Goal: Navigation & Orientation: Find specific page/section

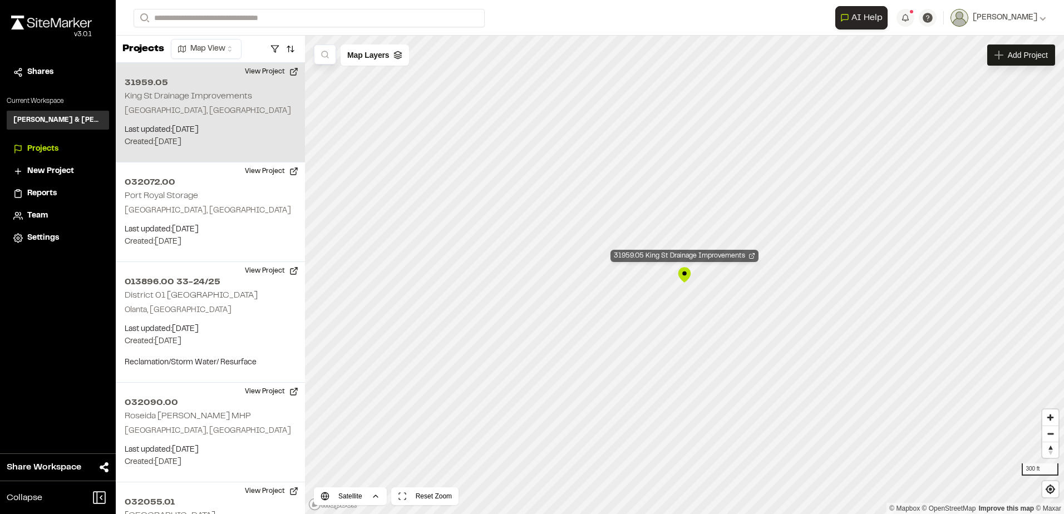
click at [666, 259] on div "31959.05 King St Drainage Improvements" at bounding box center [685, 256] width 148 height 12
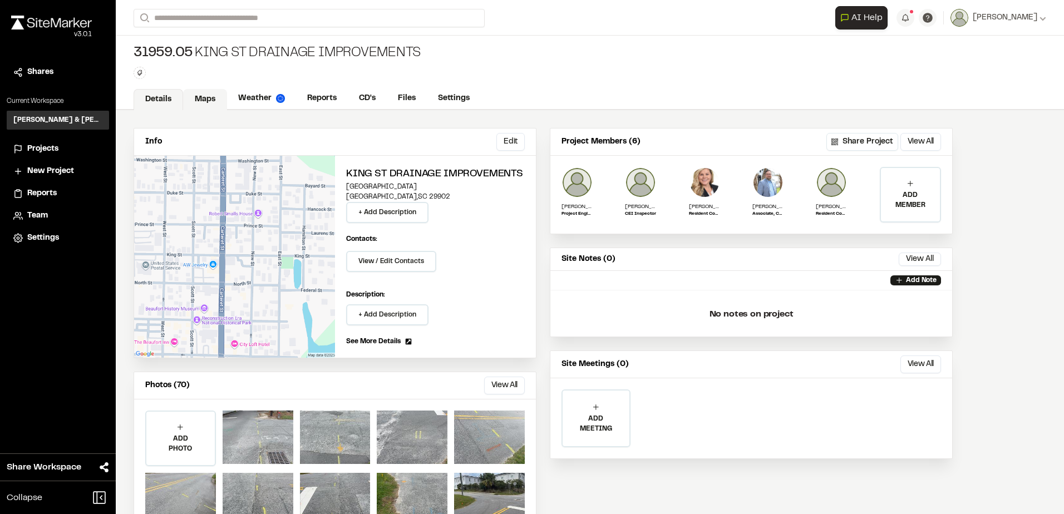
click at [194, 96] on link "Maps" at bounding box center [205, 99] width 44 height 21
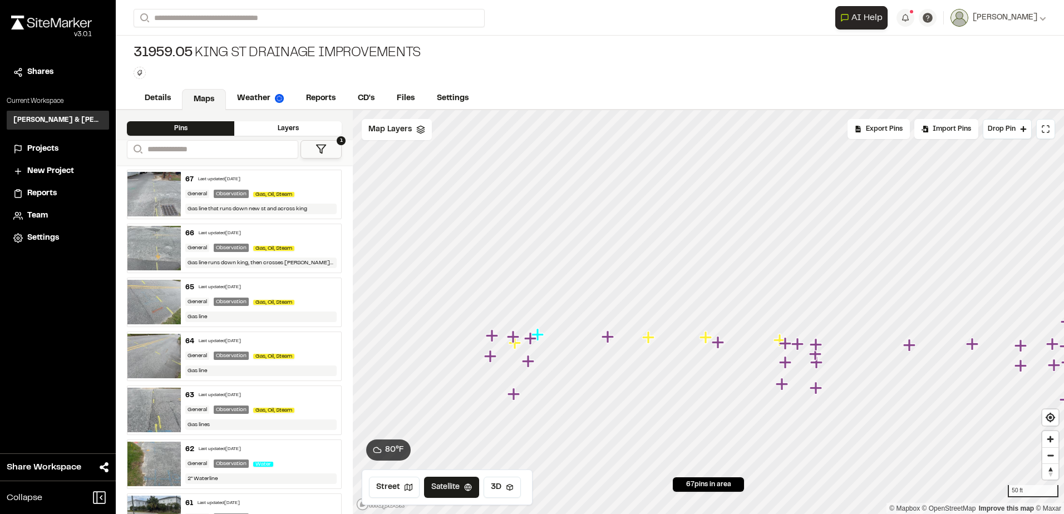
click at [779, 340] on icon "Map marker" at bounding box center [786, 344] width 14 height 14
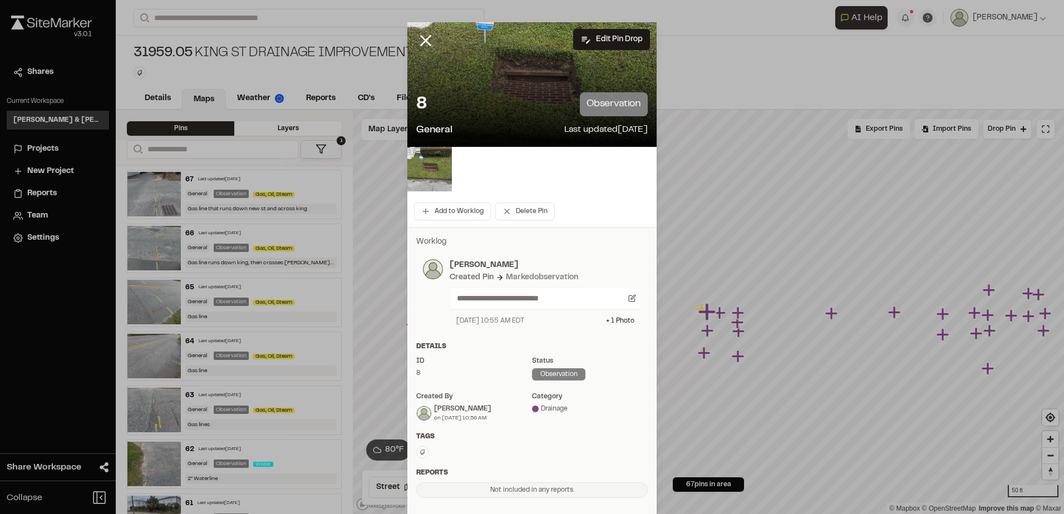
click at [416, 33] on icon at bounding box center [425, 40] width 19 height 19
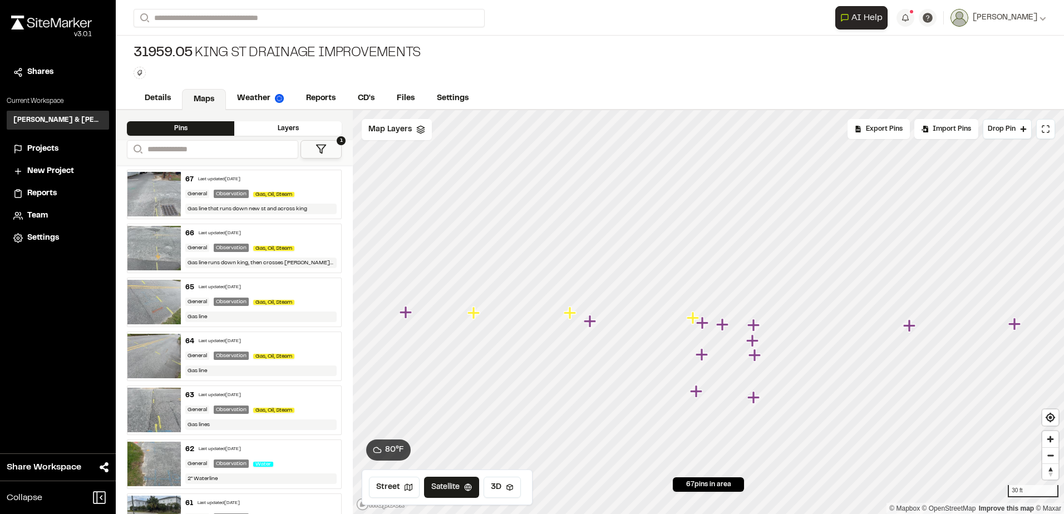
click at [687, 316] on icon "Map marker" at bounding box center [694, 318] width 14 height 14
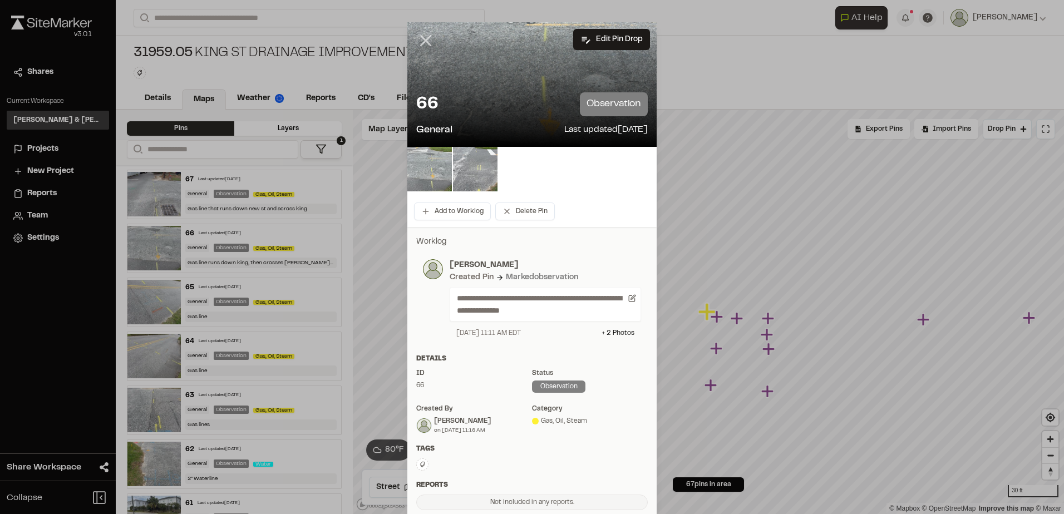
click at [430, 35] on icon at bounding box center [425, 40] width 19 height 19
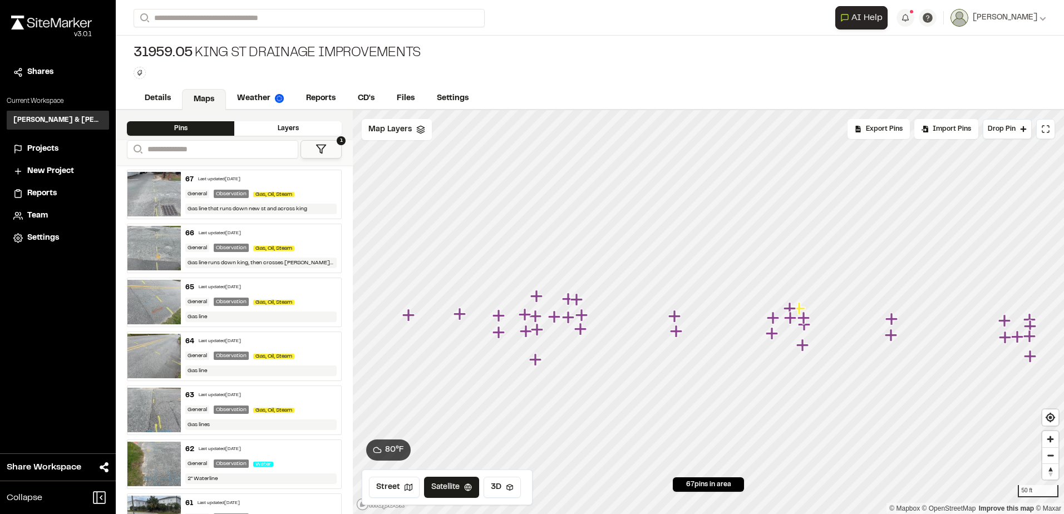
click at [803, 309] on icon "Map marker" at bounding box center [799, 308] width 12 height 12
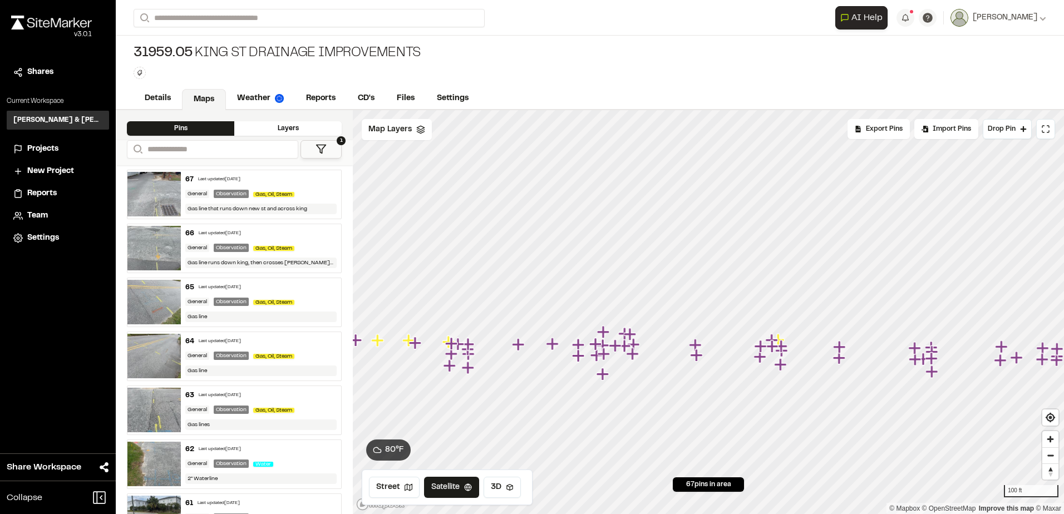
click at [673, 110] on div at bounding box center [708, 110] width 711 height 0
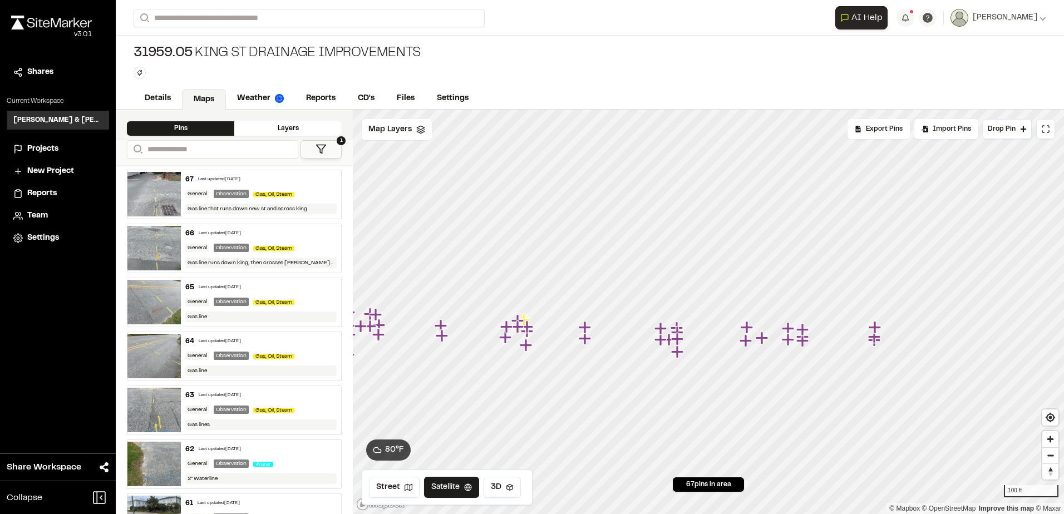
click at [1064, 151] on html "Close sidebar v 3.0.1 Shares Current Workspace Davis & Floyd Inc. D& Projects N…" at bounding box center [532, 257] width 1064 height 514
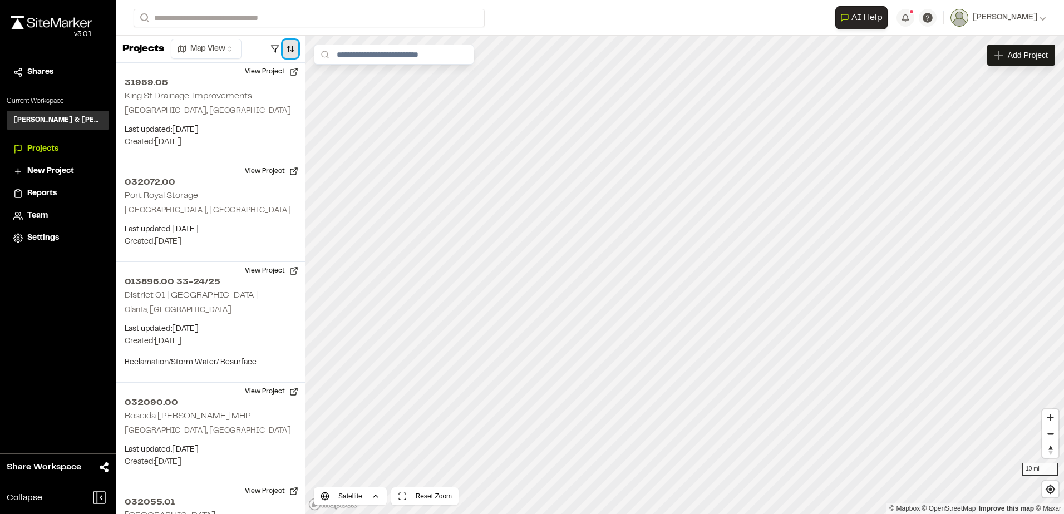
click at [294, 45] on button "button" at bounding box center [291, 49] width 16 height 18
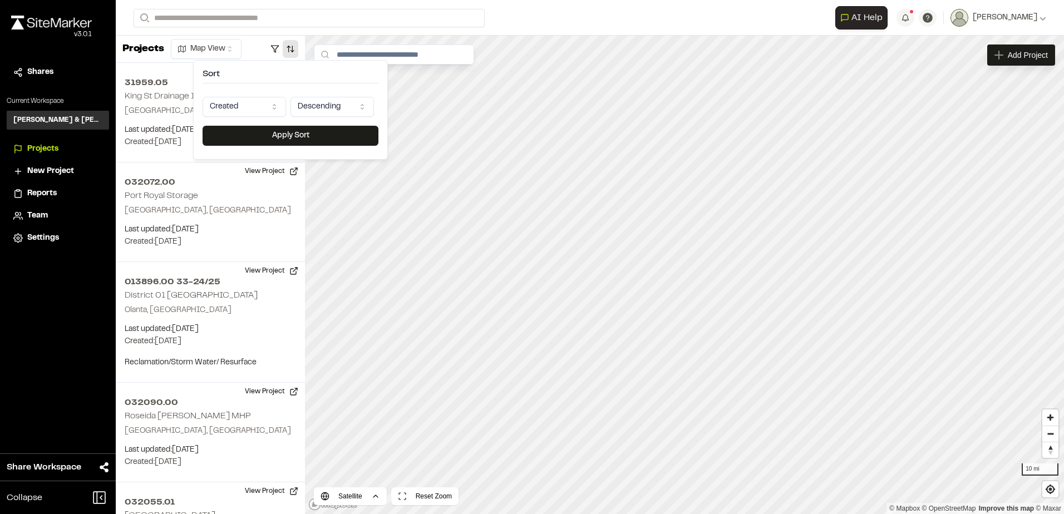
click at [265, 102] on html "Close sidebar v 3.0.1 Shares Current Workspace [PERSON_NAME] & [PERSON_NAME] In…" at bounding box center [532, 257] width 1064 height 514
click at [248, 131] on button "Apply Sort" at bounding box center [291, 136] width 176 height 20
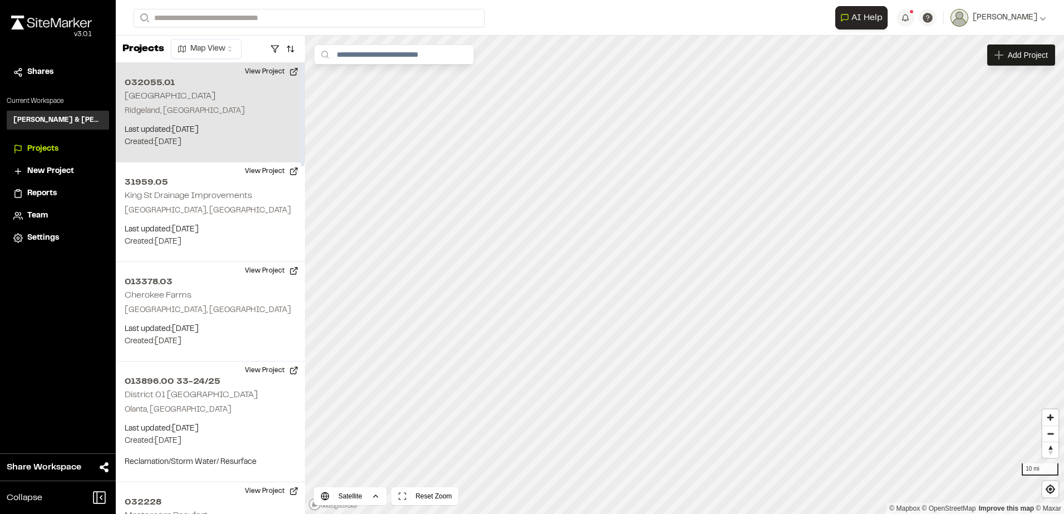
click at [199, 132] on p "Last updated: [DATE]" at bounding box center [210, 130] width 171 height 12
click at [652, 261] on div "032055.01 [GEOGRAPHIC_DATA]" at bounding box center [683, 258] width 125 height 12
click at [694, 258] on div "032055.01 [GEOGRAPHIC_DATA]" at bounding box center [684, 256] width 125 height 12
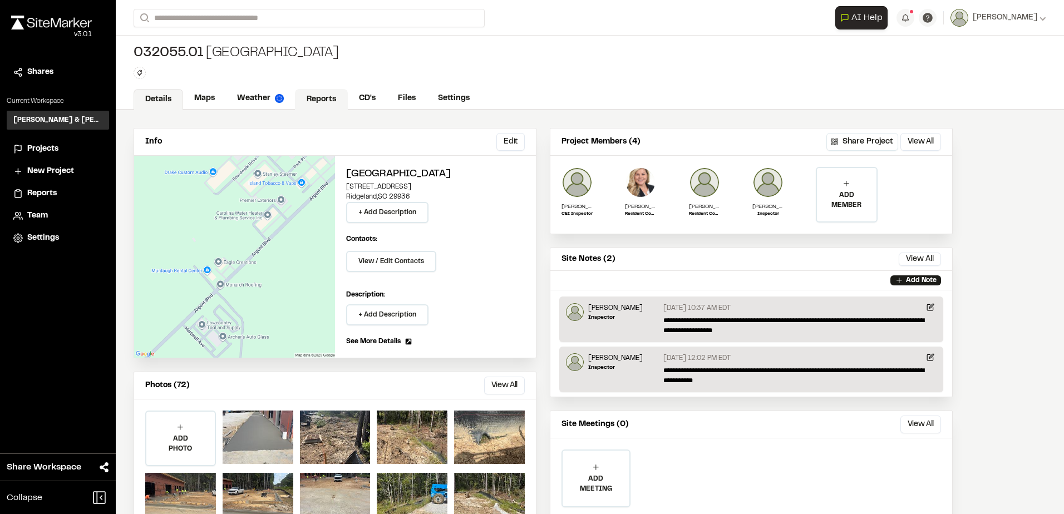
click at [306, 97] on link "Reports" at bounding box center [321, 99] width 53 height 21
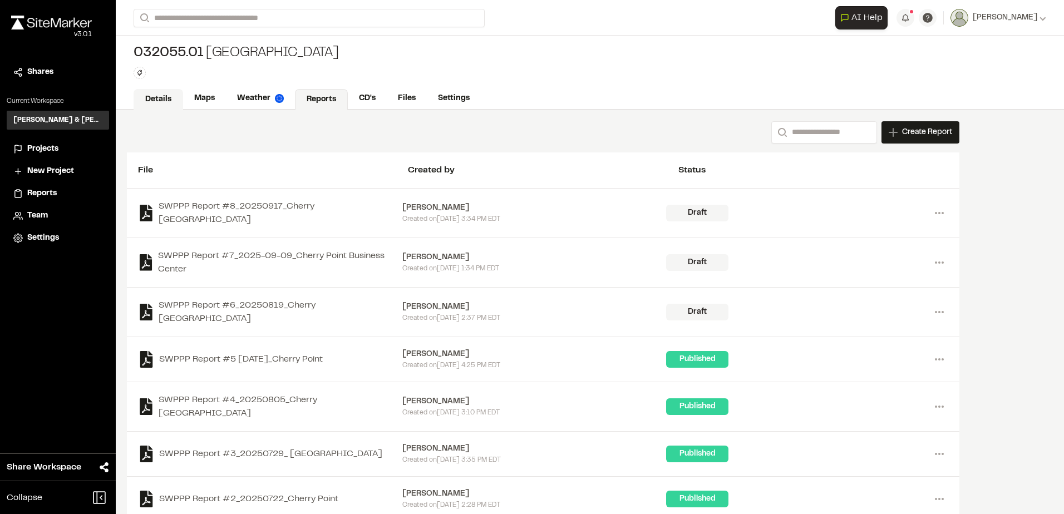
click at [173, 89] on link "Details" at bounding box center [159, 99] width 50 height 21
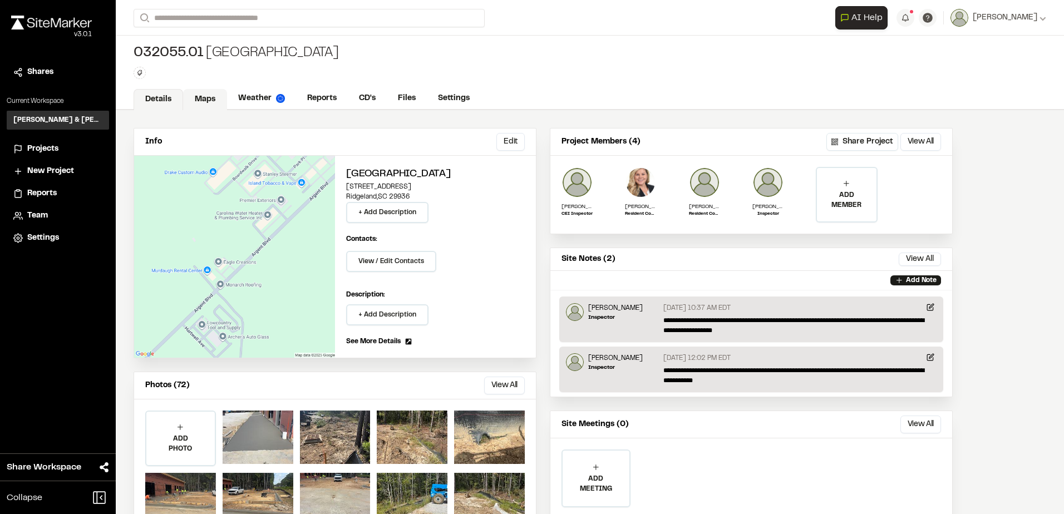
click at [196, 92] on link "Maps" at bounding box center [205, 99] width 44 height 21
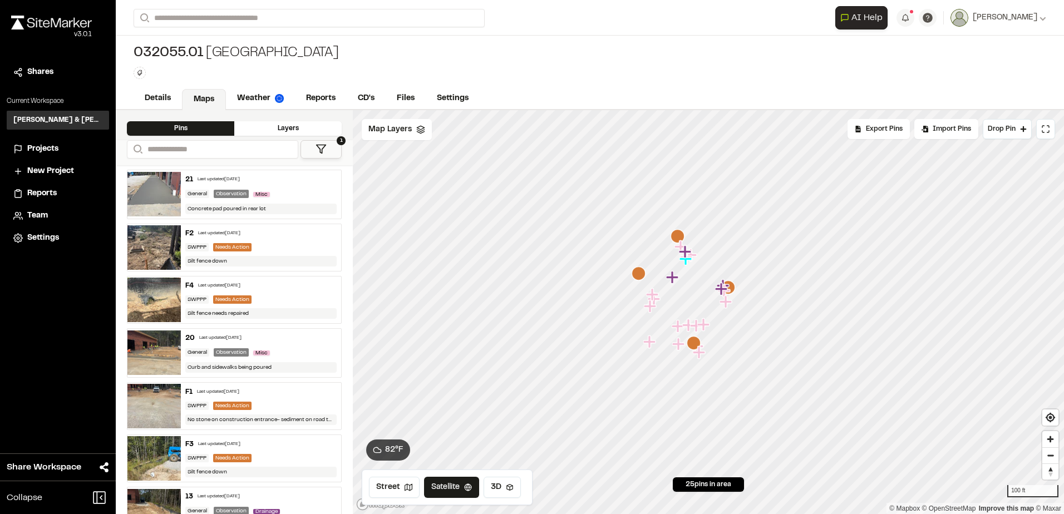
click at [281, 182] on div "21 Last updated [DATE]" at bounding box center [260, 180] width 151 height 10
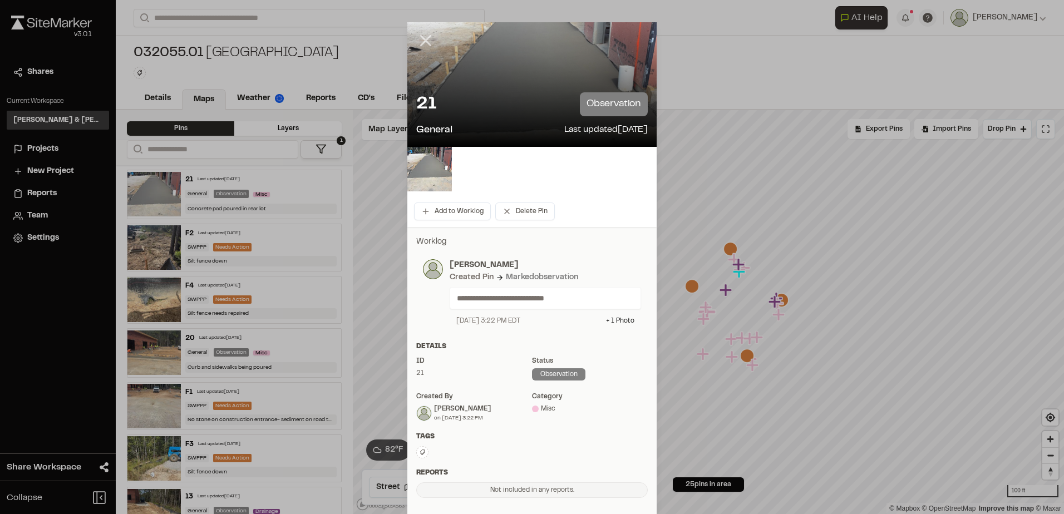
click at [421, 40] on line at bounding box center [425, 40] width 9 height 9
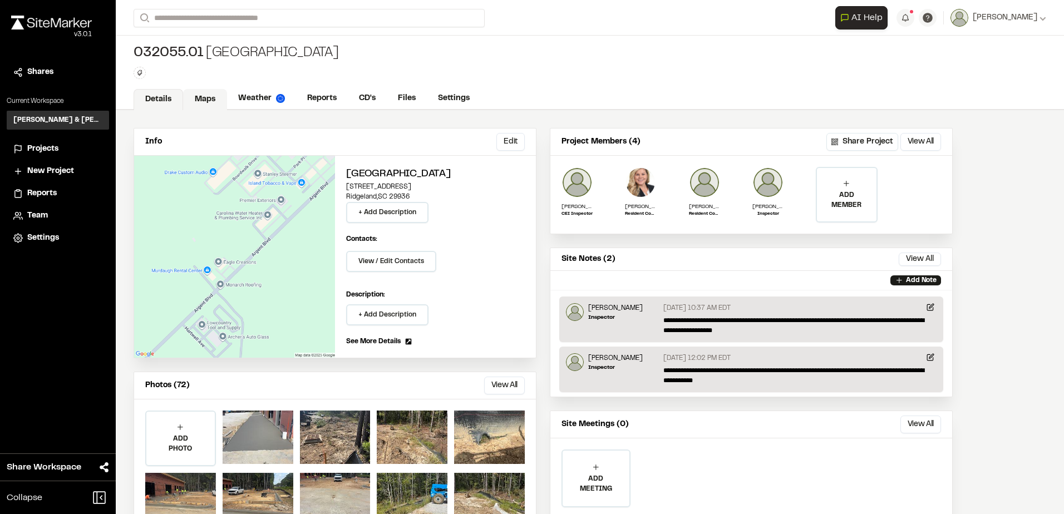
click at [208, 100] on link "Maps" at bounding box center [205, 99] width 44 height 21
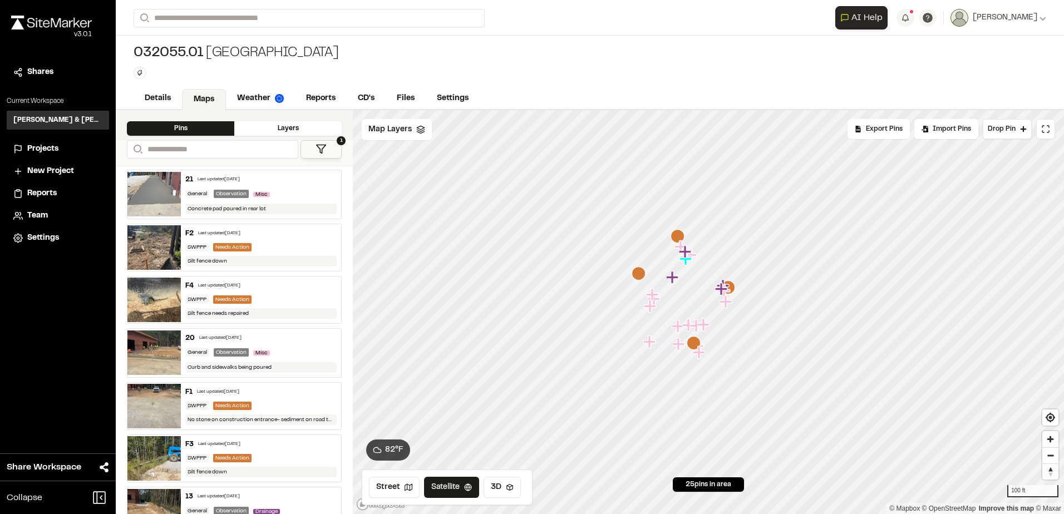
click at [277, 175] on div "21 Last updated Sep 22, 2025" at bounding box center [260, 180] width 151 height 10
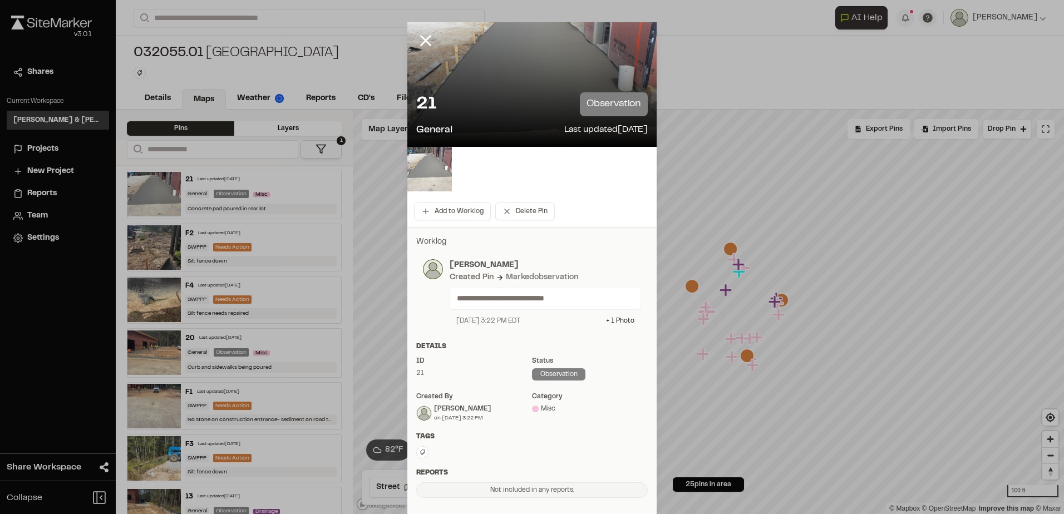
click at [420, 160] on img at bounding box center [429, 169] width 45 height 45
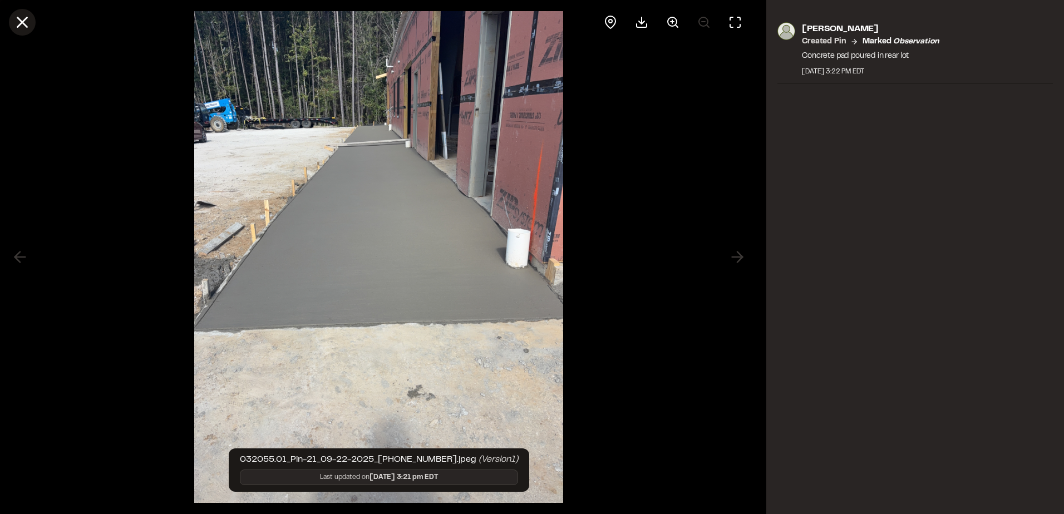
click at [21, 26] on icon at bounding box center [22, 22] width 19 height 19
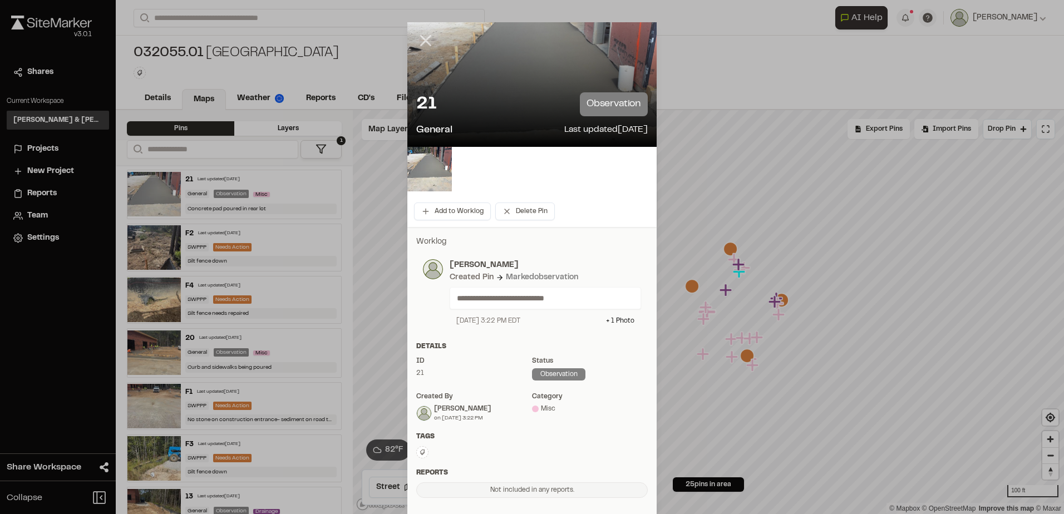
click at [424, 43] on line at bounding box center [425, 40] width 9 height 9
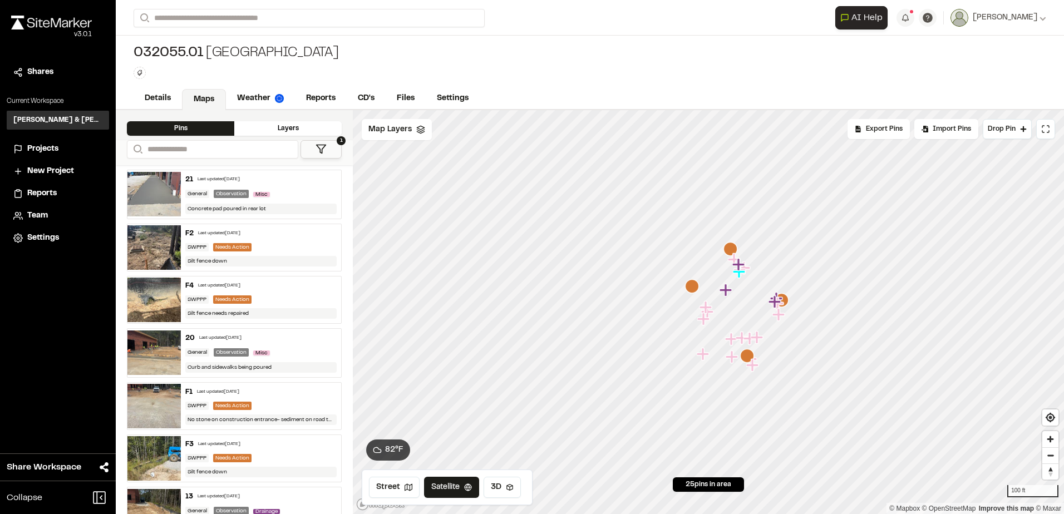
click at [264, 235] on div "F2 Last updated Sep 22, 2025" at bounding box center [260, 234] width 151 height 10
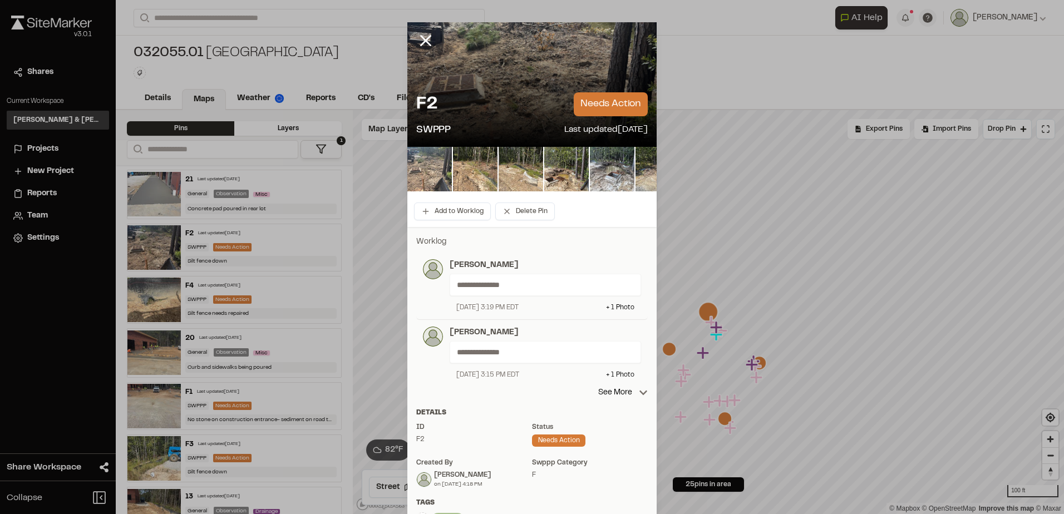
click at [432, 163] on img at bounding box center [429, 169] width 45 height 45
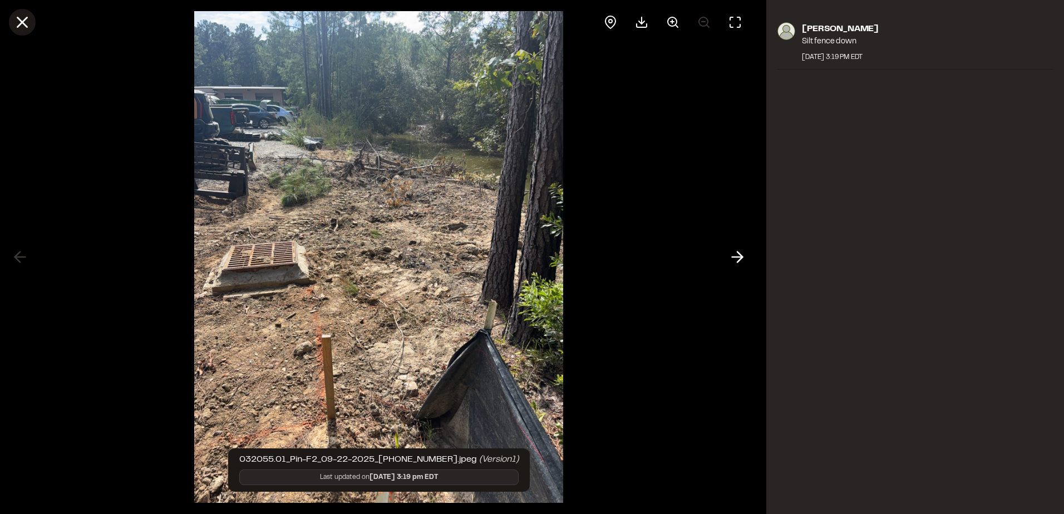
click at [23, 18] on icon at bounding box center [22, 22] width 19 height 19
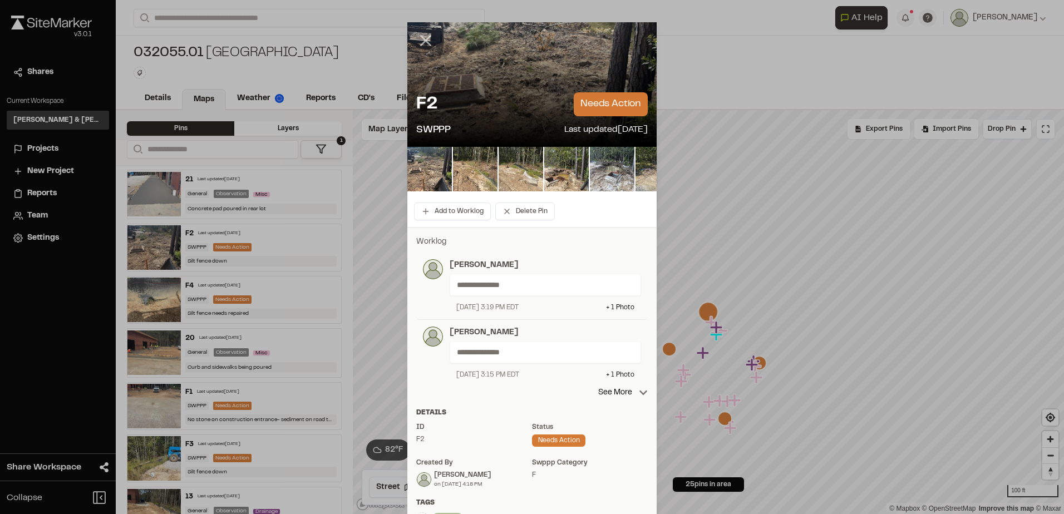
click at [421, 33] on icon at bounding box center [425, 40] width 19 height 19
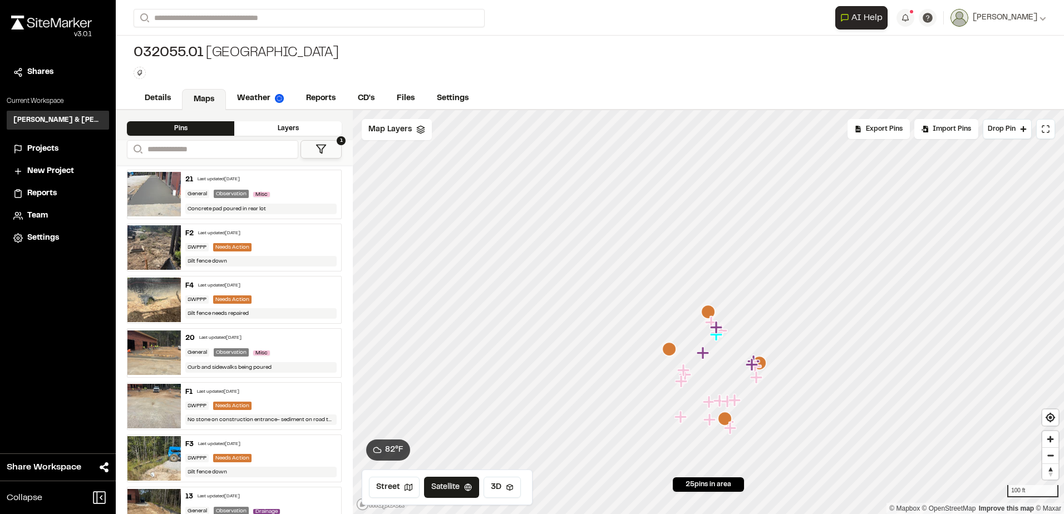
click at [276, 291] on div "F4 Last updated Sep 22, 2025 SWPPP Needs Action Silt fence needs repaired" at bounding box center [261, 300] width 160 height 47
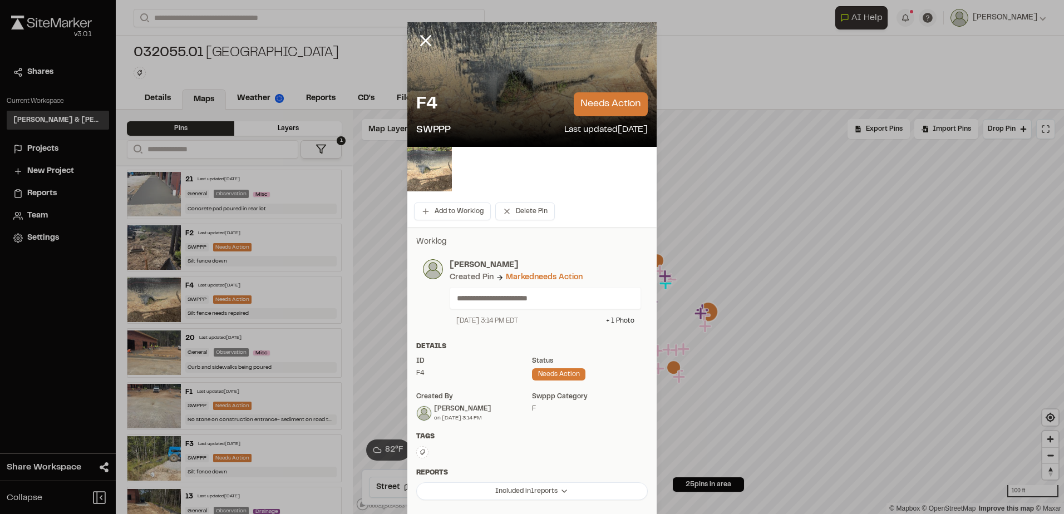
click at [426, 161] on img at bounding box center [429, 169] width 45 height 45
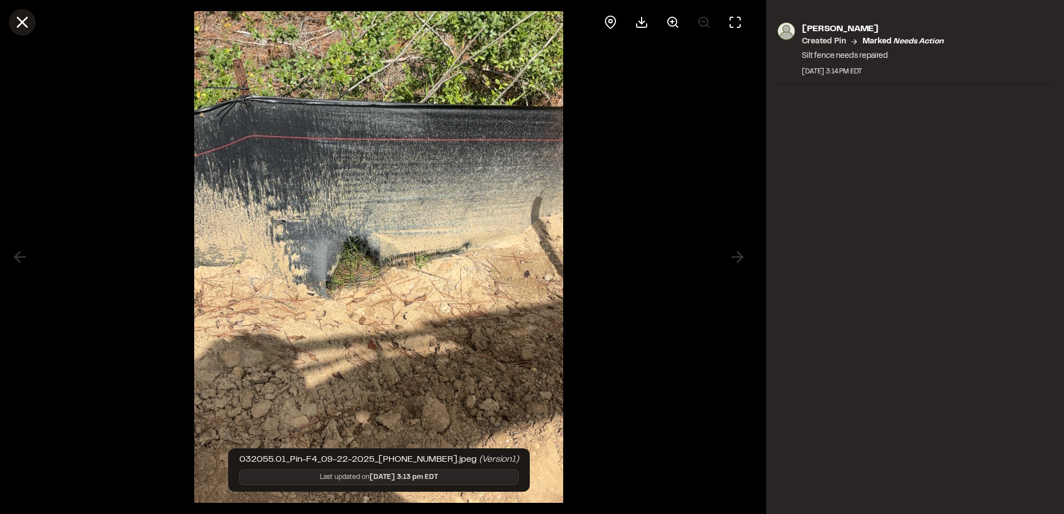
click at [30, 23] on icon at bounding box center [22, 22] width 19 height 19
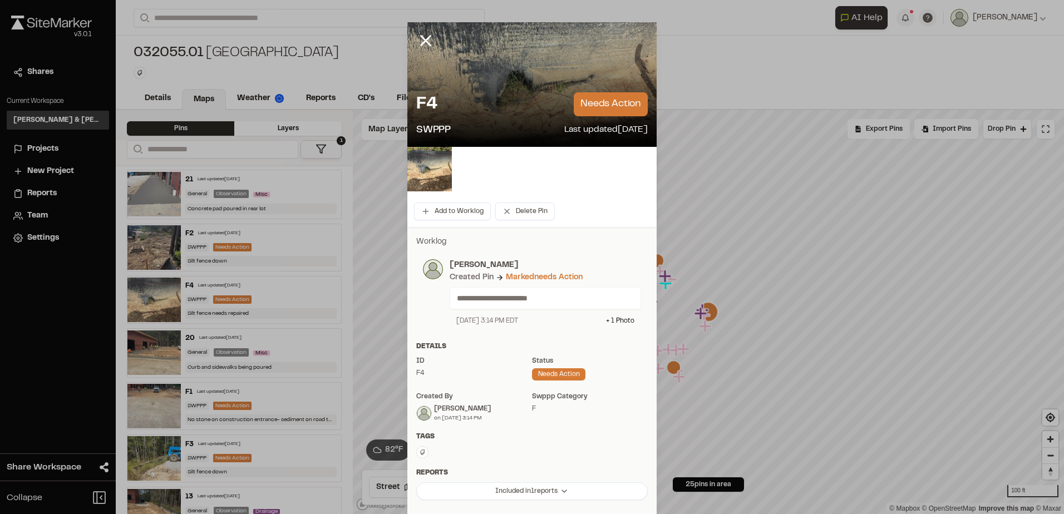
drag, startPoint x: 431, startPoint y: 31, endPoint x: 422, endPoint y: 38, distance: 10.7
click at [427, 33] on icon at bounding box center [425, 40] width 19 height 19
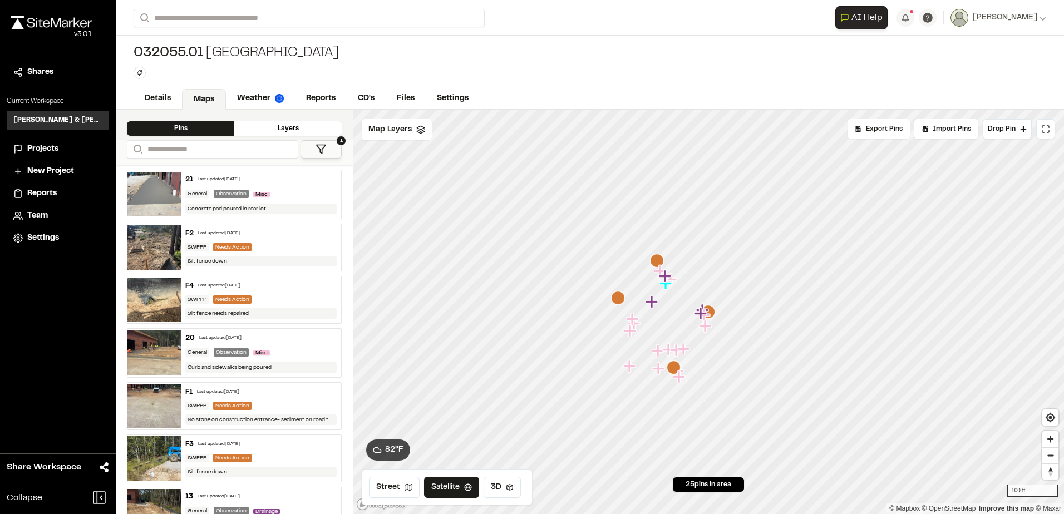
click at [290, 333] on div "20 Last updated Sep 22, 2025" at bounding box center [260, 338] width 151 height 10
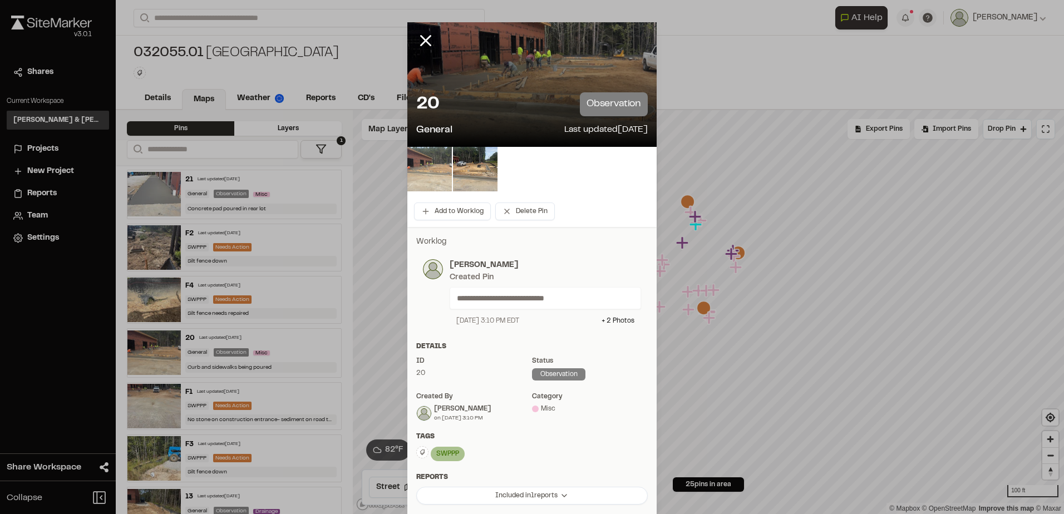
click at [424, 174] on img at bounding box center [429, 169] width 45 height 45
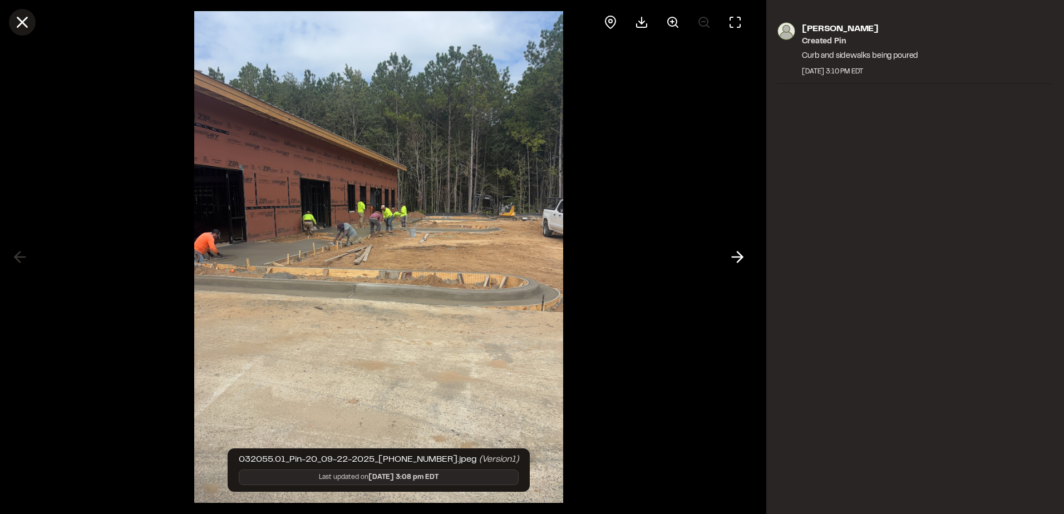
click at [22, 23] on line at bounding box center [22, 22] width 9 height 9
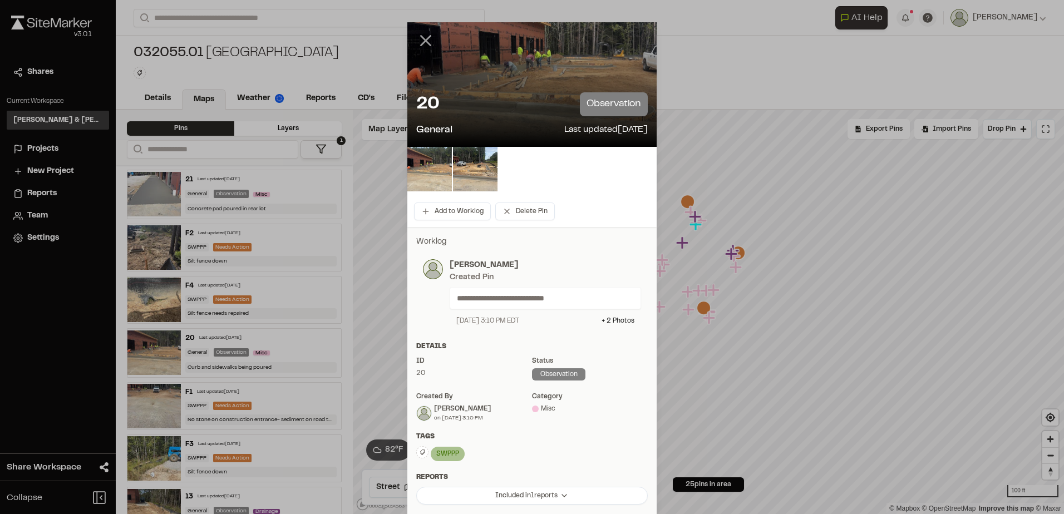
click at [416, 41] on icon at bounding box center [425, 40] width 19 height 19
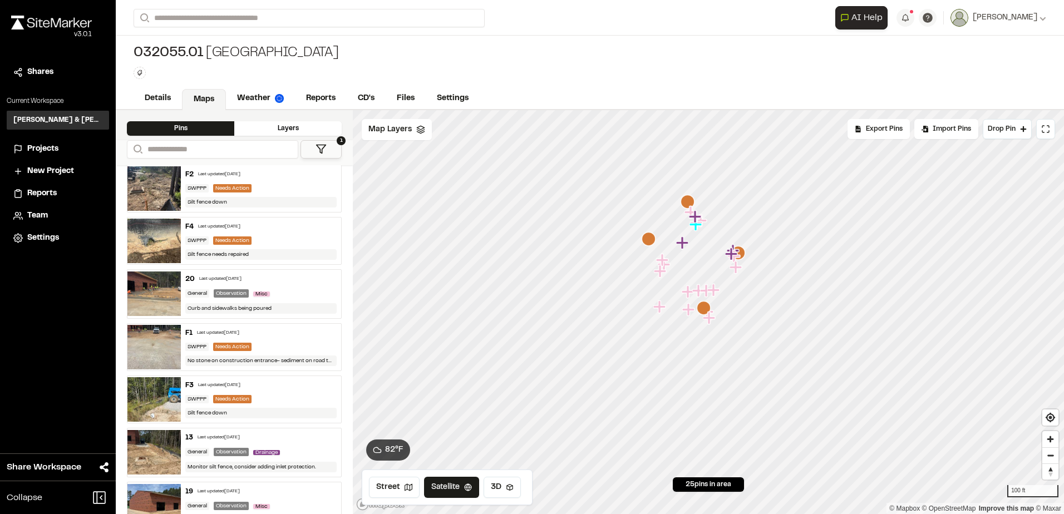
scroll to position [56, 0]
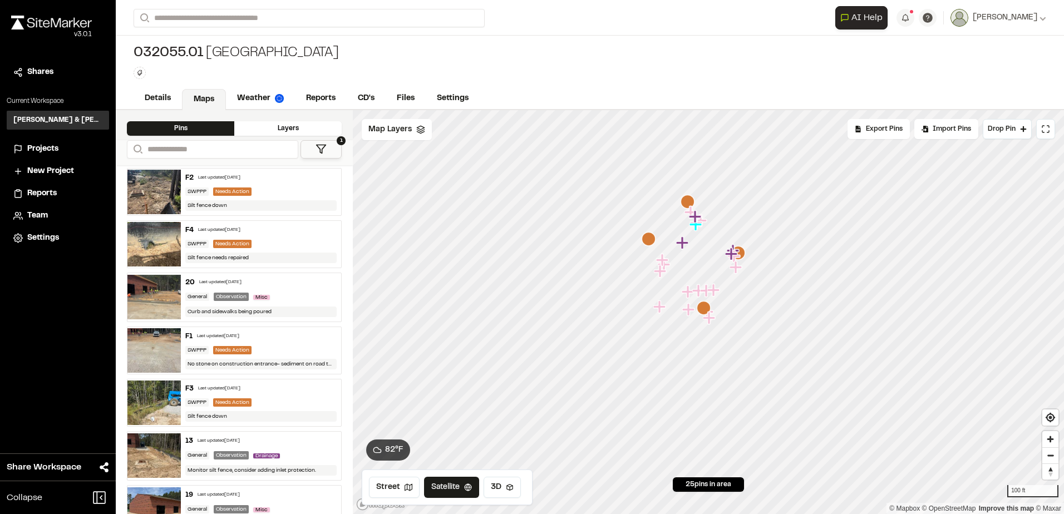
click at [282, 337] on div "F1 Last updated Sep 22, 2025" at bounding box center [260, 337] width 151 height 10
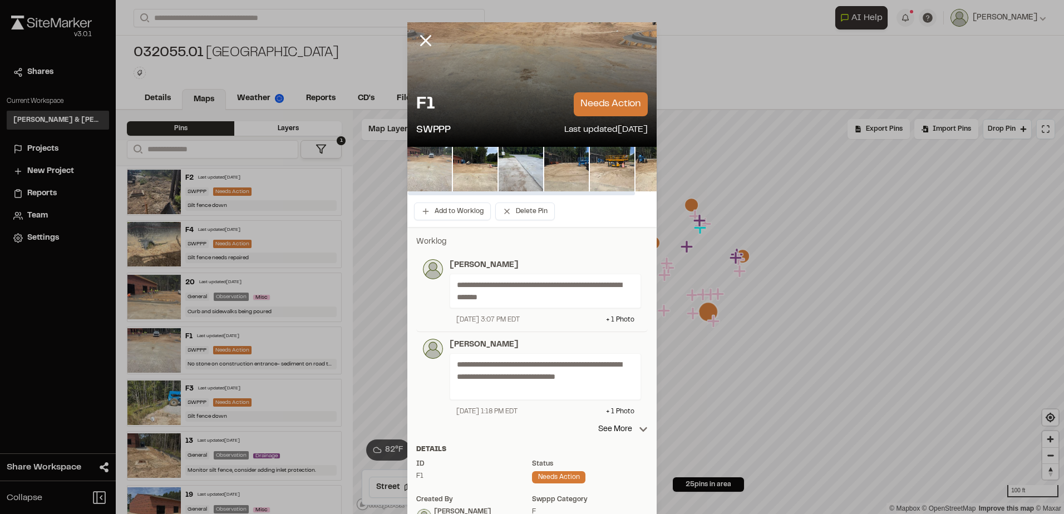
click at [438, 167] on img at bounding box center [429, 169] width 45 height 45
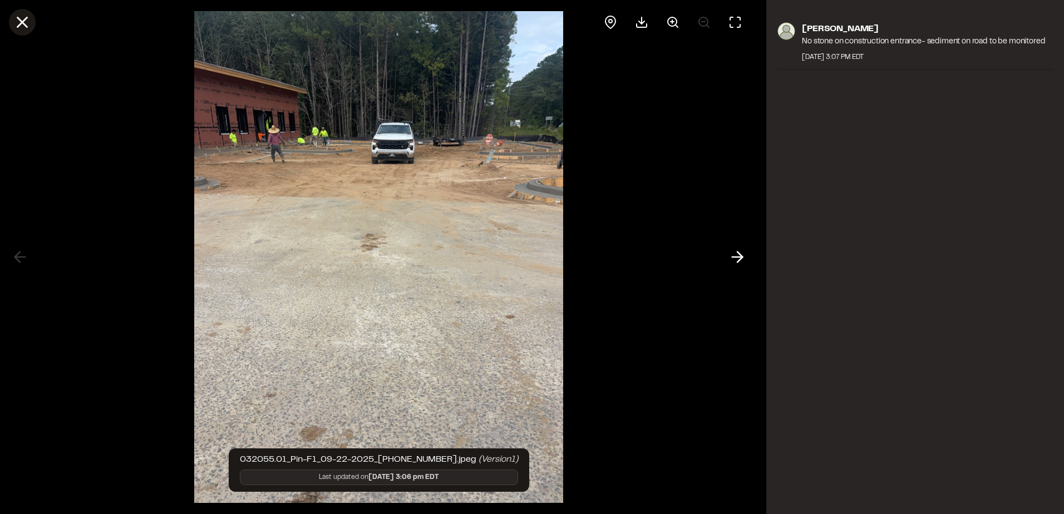
click at [30, 23] on icon at bounding box center [22, 22] width 19 height 19
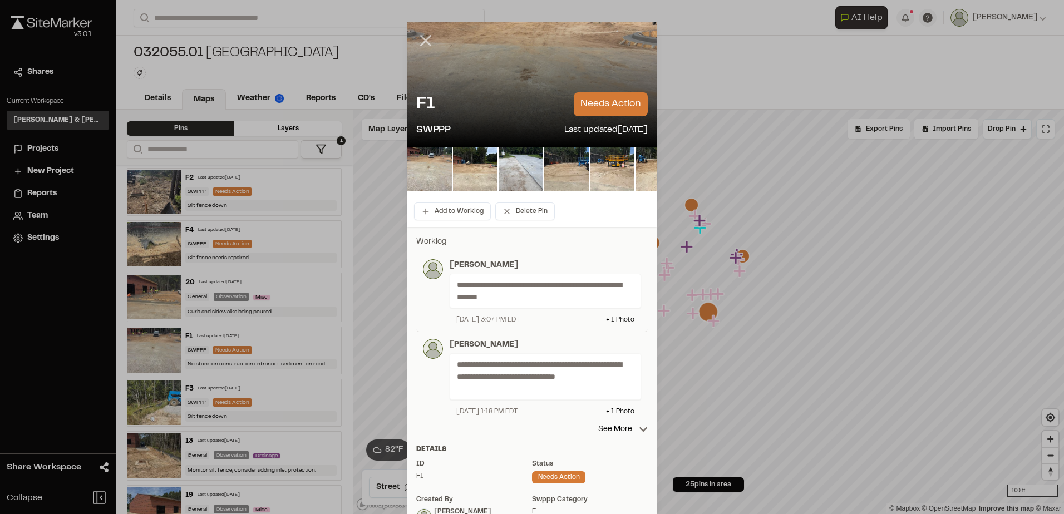
click at [420, 43] on icon at bounding box center [425, 40] width 19 height 19
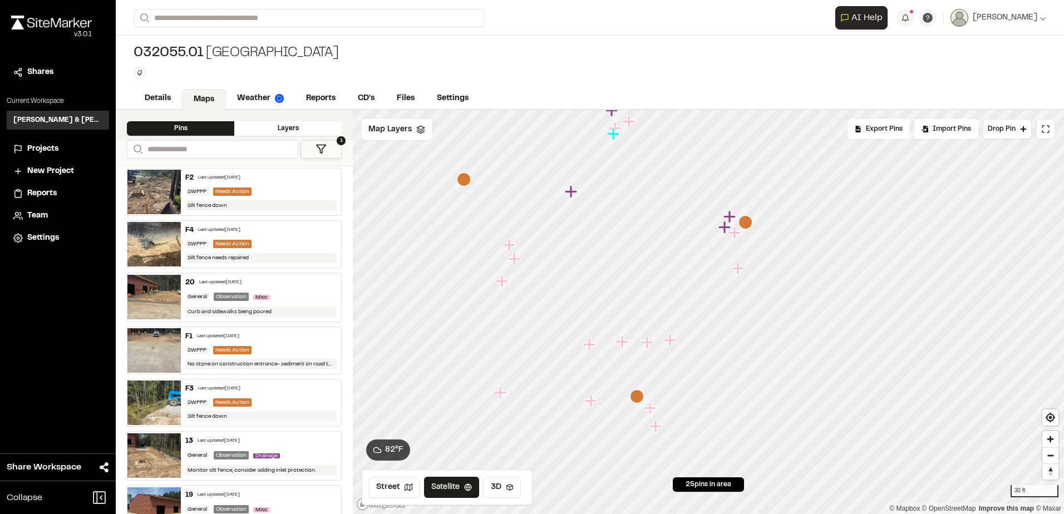
click at [460, 181] on icon "Map marker" at bounding box center [464, 180] width 14 height 14
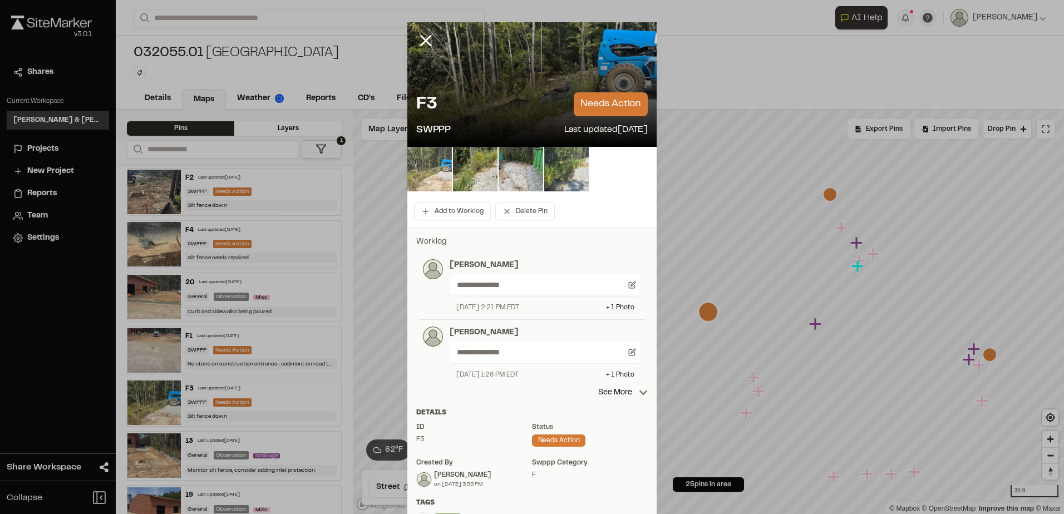
click at [426, 155] on img at bounding box center [429, 169] width 45 height 45
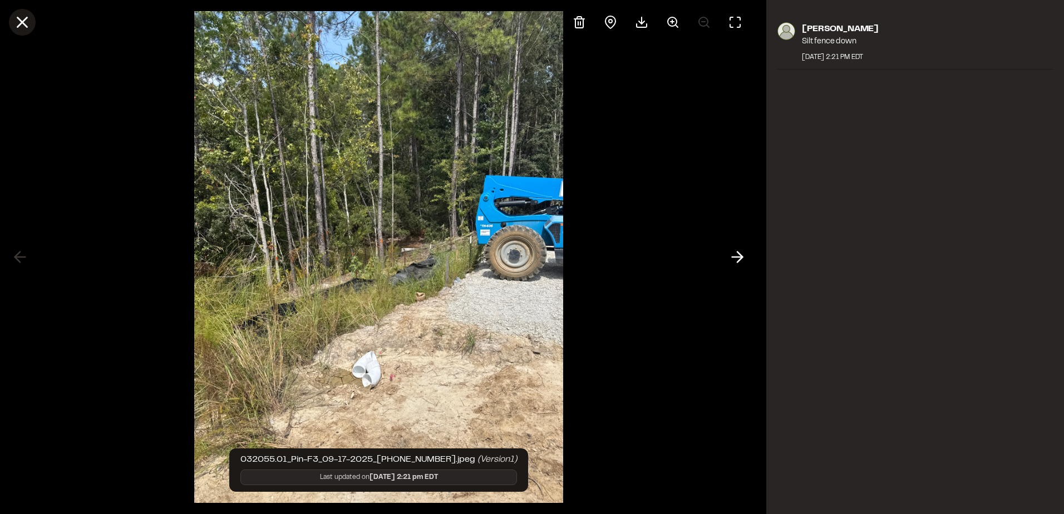
click at [29, 24] on icon at bounding box center [22, 22] width 19 height 19
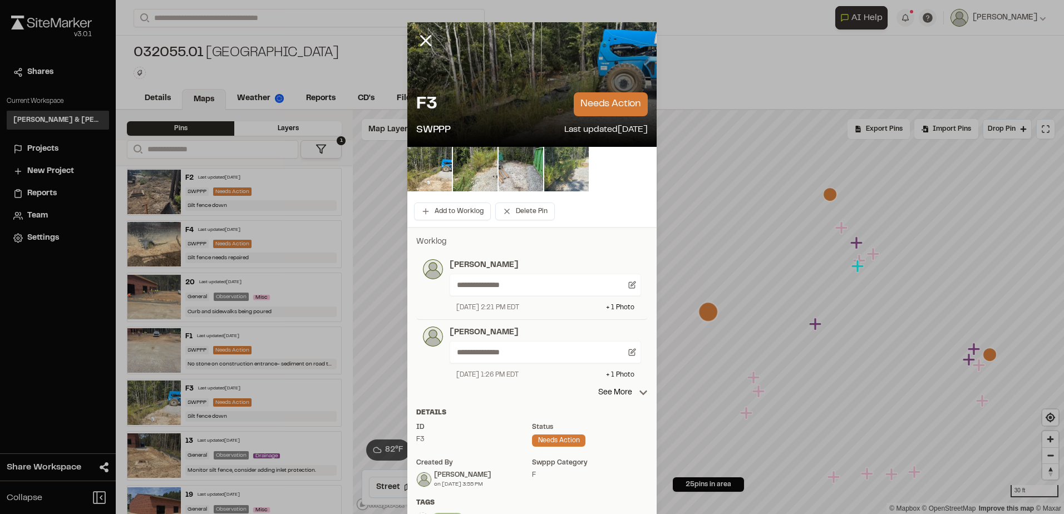
click at [421, 38] on line at bounding box center [425, 40] width 9 height 9
